Goal: Communication & Community: Answer question/provide support

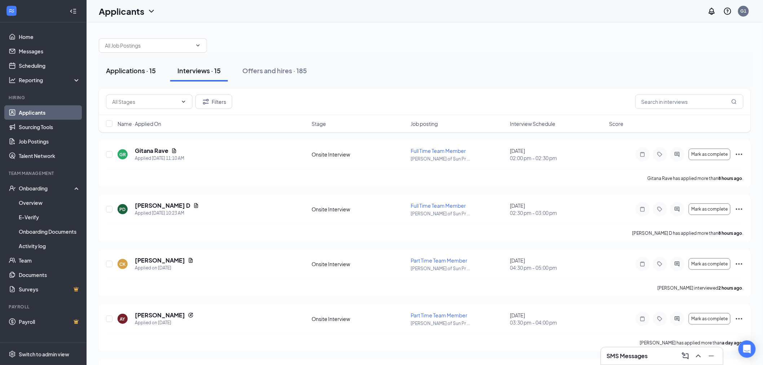
click at [145, 71] on div "Applications · 15" at bounding box center [131, 70] width 50 height 9
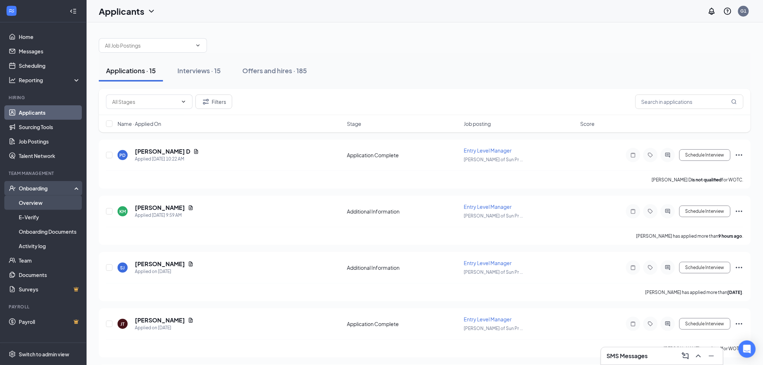
click at [37, 206] on link "Overview" at bounding box center [50, 203] width 62 height 14
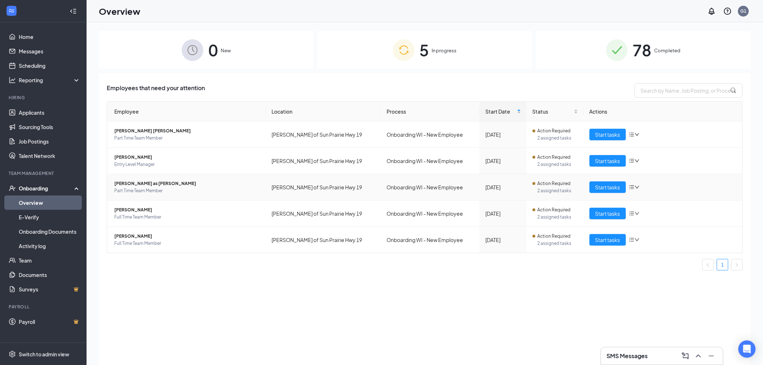
click at [138, 182] on span "[PERSON_NAME] as [PERSON_NAME]" at bounding box center [187, 183] width 146 height 7
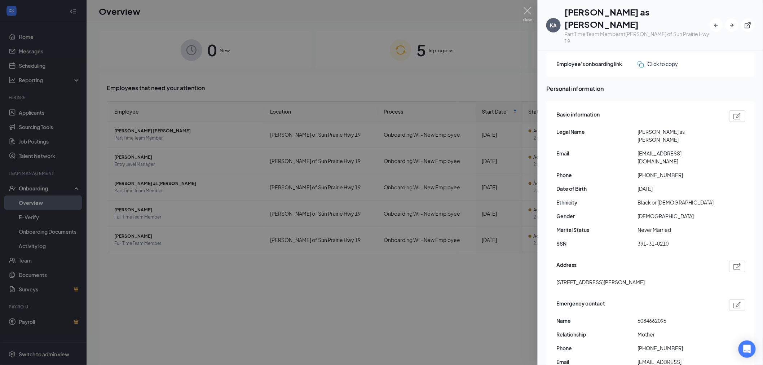
scroll to position [40, 0]
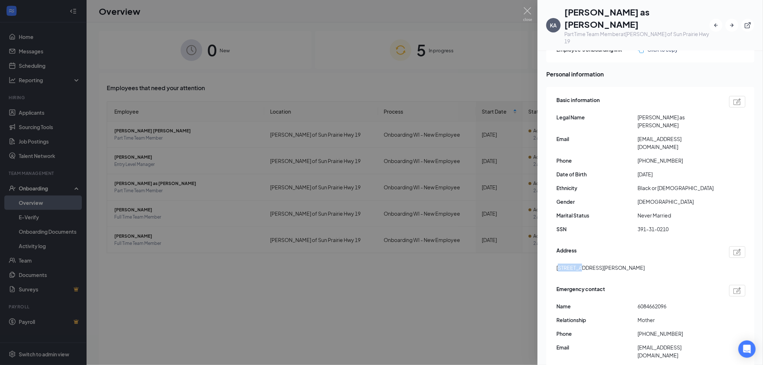
drag, startPoint x: 579, startPoint y: 229, endPoint x: 558, endPoint y: 236, distance: 21.7
click at [558, 245] on div "Address [STREET_ADDRESS][PERSON_NAME]" at bounding box center [651, 261] width 189 height 33
click at [568, 245] on div "Address [STREET_ADDRESS][PERSON_NAME]" at bounding box center [651, 261] width 189 height 33
click at [525, 13] on img at bounding box center [527, 14] width 9 height 14
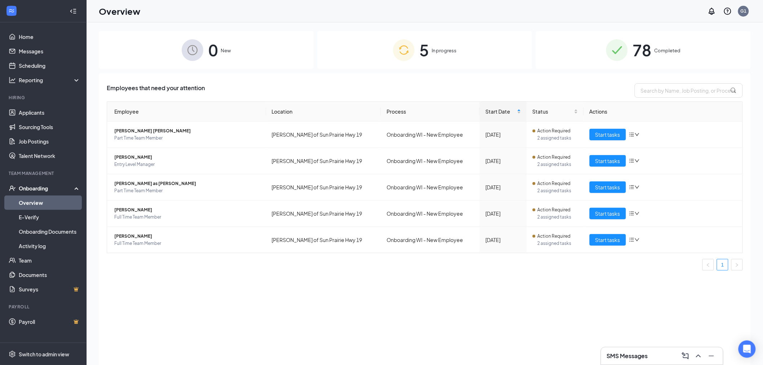
click at [654, 361] on div "SMS Messages" at bounding box center [662, 356] width 110 height 12
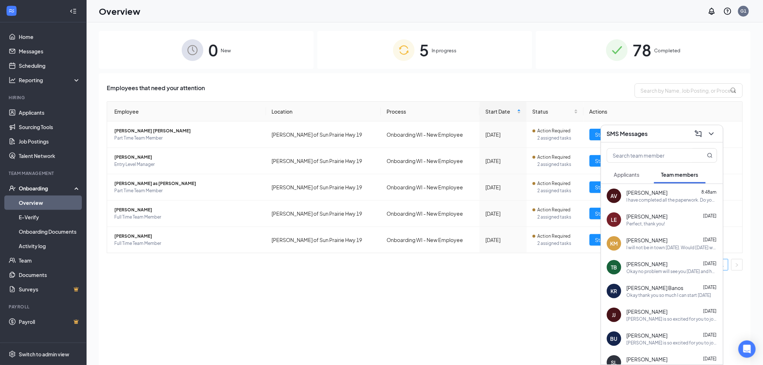
click at [686, 245] on div "I will not be in town [DATE]. Would [DATE] work?" at bounding box center [672, 248] width 91 height 6
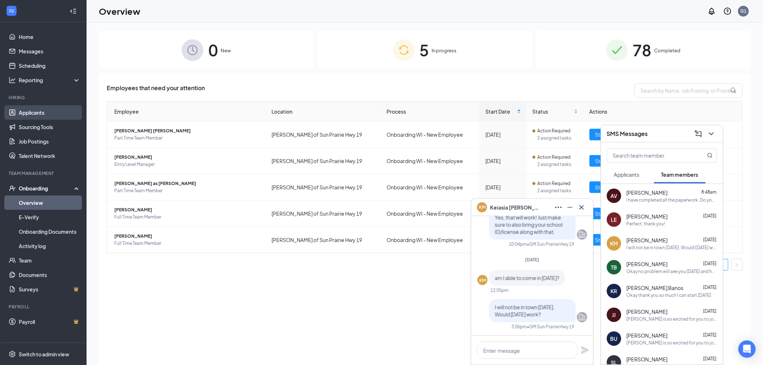
click at [60, 119] on link "Applicants" at bounding box center [50, 112] width 62 height 14
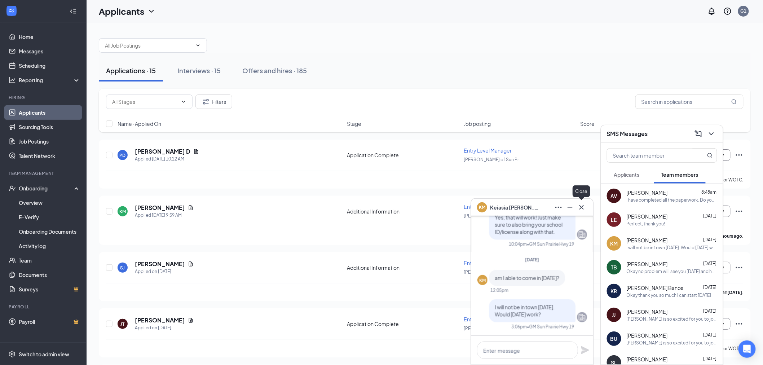
click at [582, 204] on icon "Cross" at bounding box center [582, 207] width 9 height 9
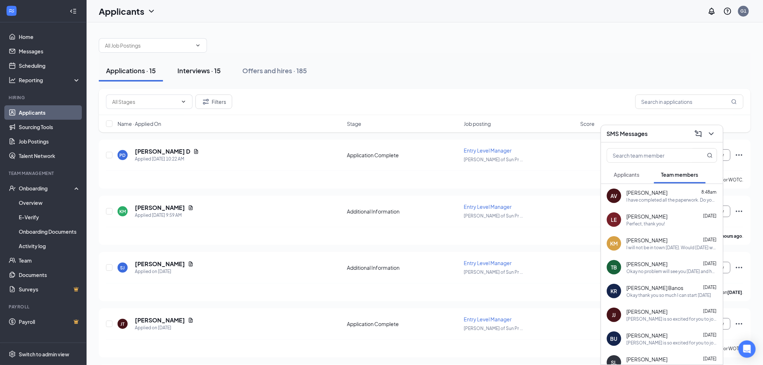
click at [193, 75] on button "Interviews · 15" at bounding box center [199, 71] width 58 height 22
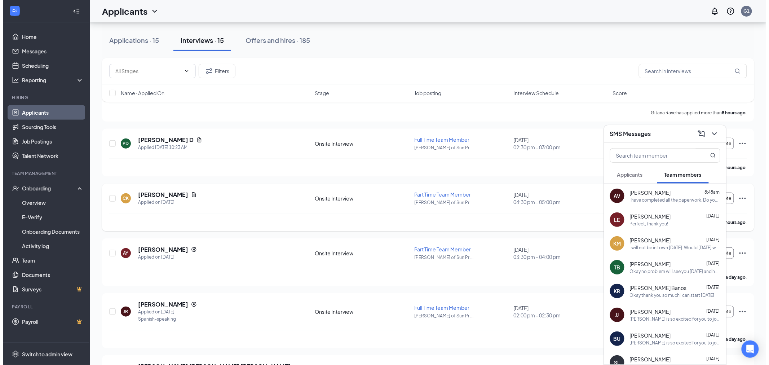
scroll to position [80, 0]
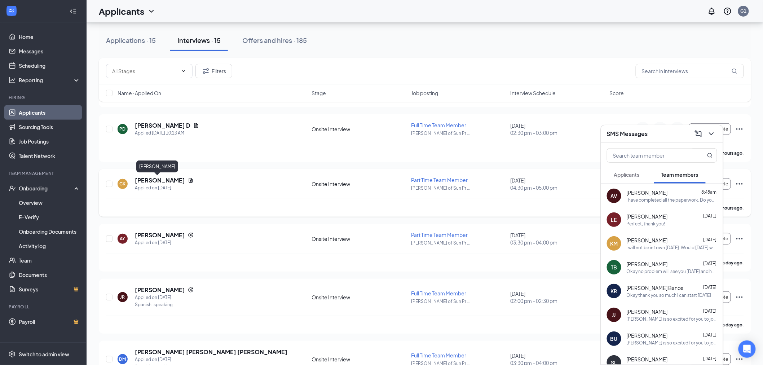
click at [141, 179] on h5 "[PERSON_NAME]" at bounding box center [160, 180] width 50 height 8
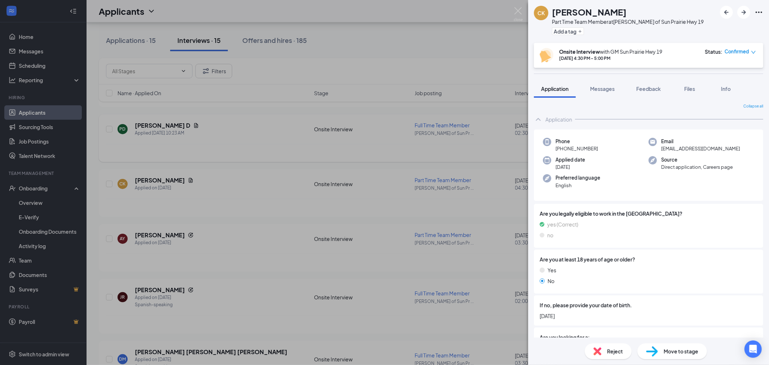
click at [21, 181] on div "CK [PERSON_NAME] Part Time Team Member at [PERSON_NAME] of [GEOGRAPHIC_DATA] 19…" at bounding box center [384, 182] width 769 height 365
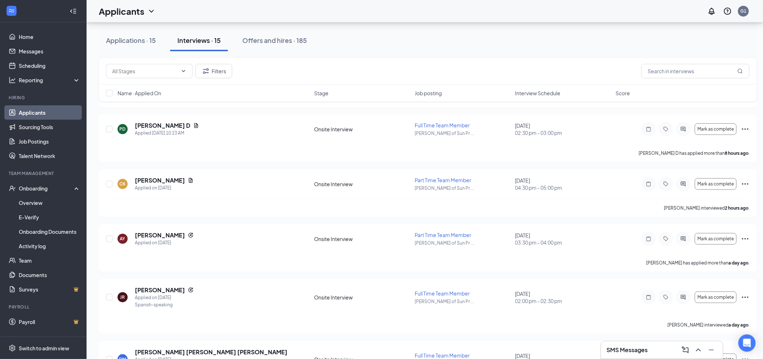
drag, startPoint x: 658, startPoint y: 352, endPoint x: 625, endPoint y: 350, distance: 32.9
click at [658, 352] on div "SMS Messages" at bounding box center [662, 350] width 110 height 12
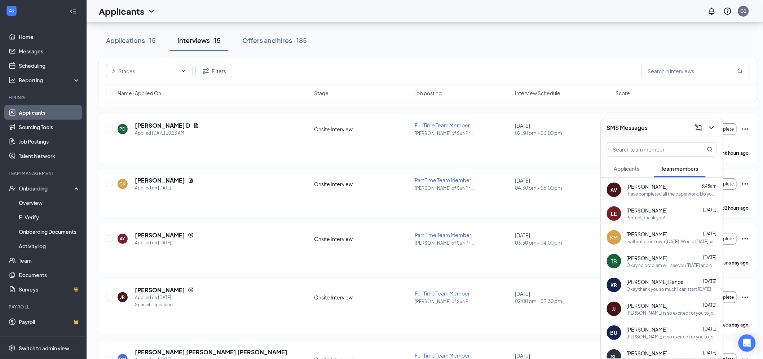
click at [654, 240] on div "I will not be in town [DATE]. Would [DATE] work?" at bounding box center [672, 241] width 91 height 6
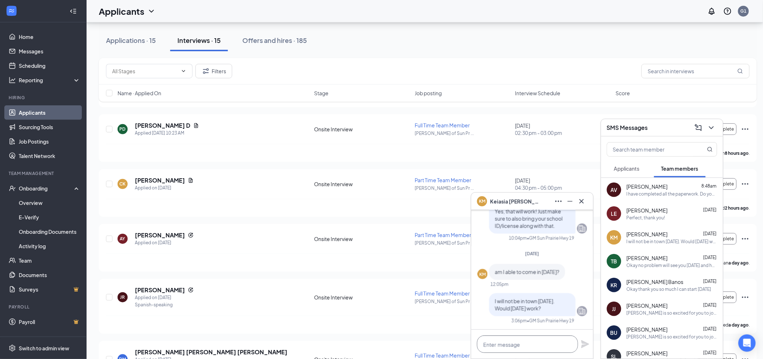
click at [496, 347] on textarea at bounding box center [527, 343] width 101 height 17
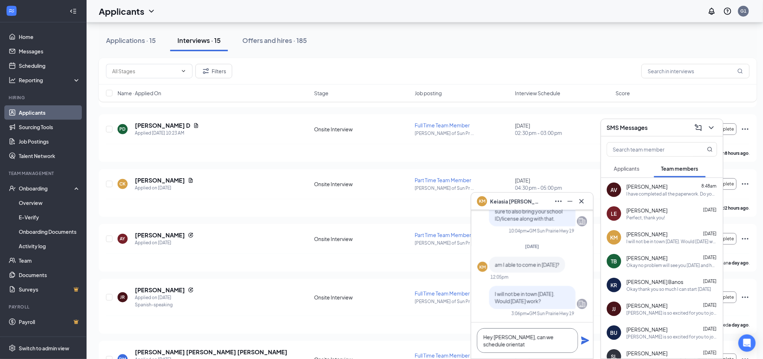
scroll to position [1, 0]
click at [531, 340] on textarea "Hey [PERSON_NAME], can we schedule orientation?" at bounding box center [527, 340] width 101 height 25
click at [547, 347] on textarea "Hey [PERSON_NAME], can we reschedule orientation?" at bounding box center [527, 340] width 101 height 25
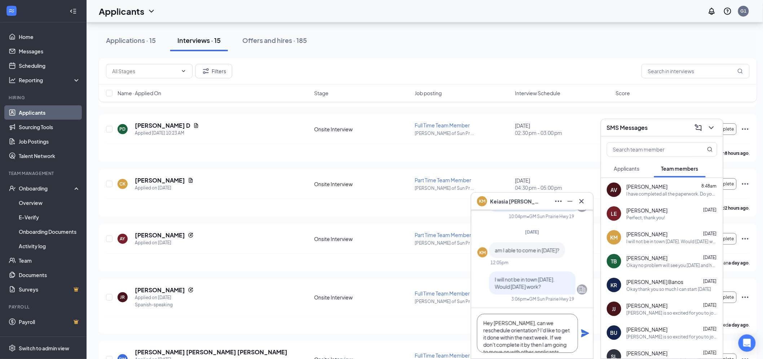
scroll to position [8, 0]
click at [559, 347] on textarea "Hey [PERSON_NAME], can we reschedule orientation? I'd like to get it done withi…" at bounding box center [527, 333] width 101 height 39
type textarea "Hey [PERSON_NAME], can we reschedule orientation? I'd like to get it done withi…"
drag, startPoint x: 588, startPoint y: 333, endPoint x: 582, endPoint y: 335, distance: 6.2
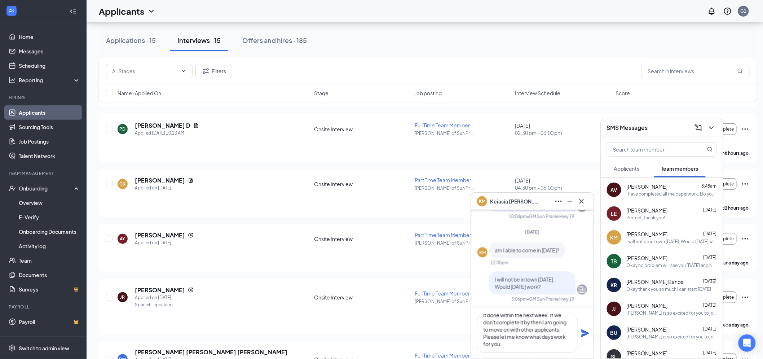
click at [587, 333] on icon "Plane" at bounding box center [586, 333] width 8 height 8
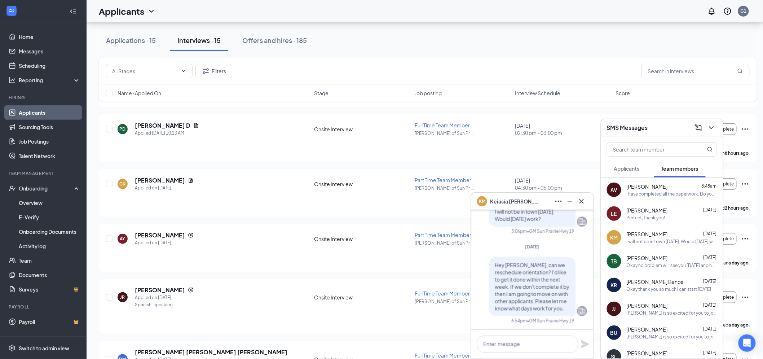
scroll to position [0, 0]
click at [582, 203] on icon "Cross" at bounding box center [582, 201] width 9 height 9
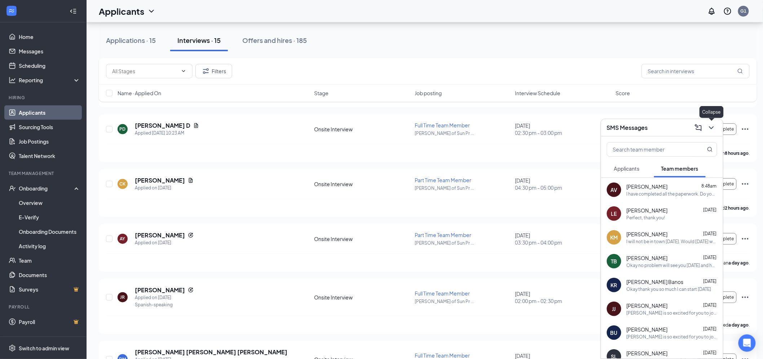
click at [715, 128] on icon "ChevronDown" at bounding box center [711, 127] width 9 height 9
